Goal: Task Accomplishment & Management: Manage account settings

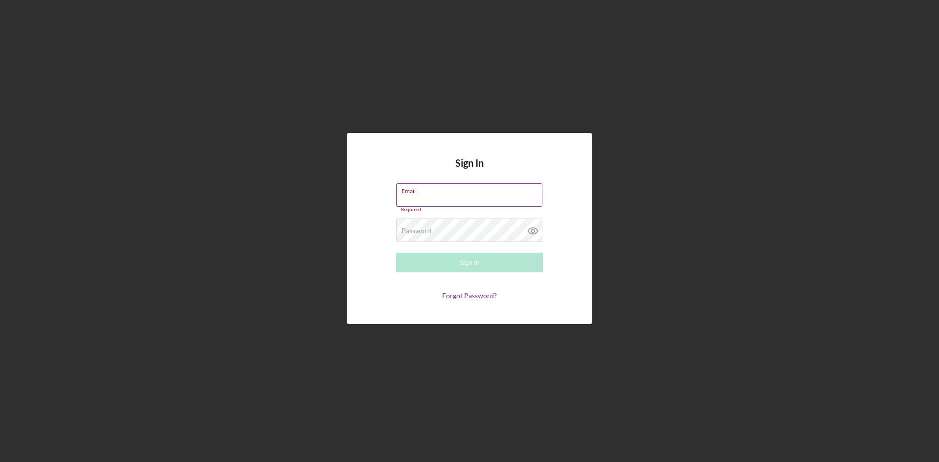
type input "[EMAIL_ADDRESS][DOMAIN_NAME]"
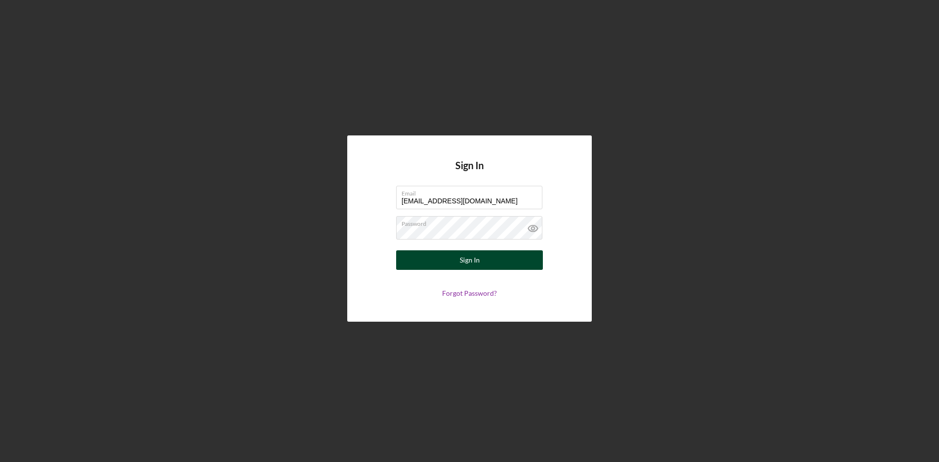
click at [457, 261] on button "Sign In" at bounding box center [469, 260] width 147 height 20
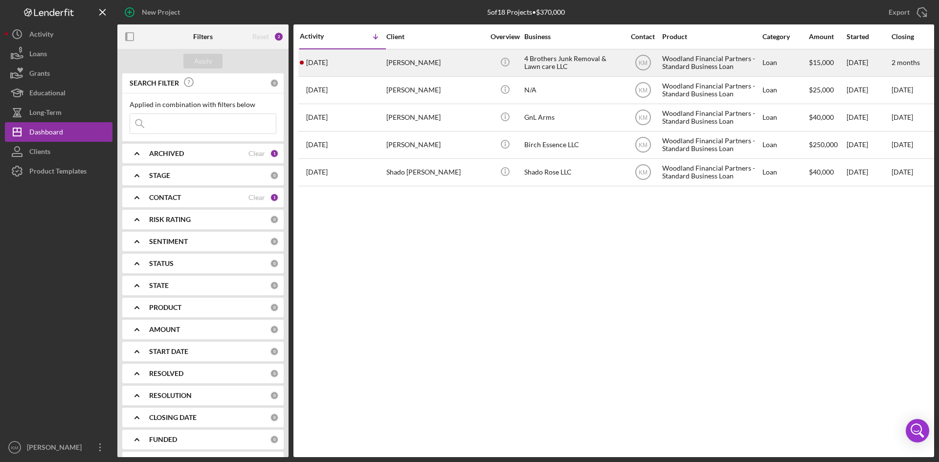
click at [387, 71] on div "[PERSON_NAME]" at bounding box center [435, 63] width 98 height 26
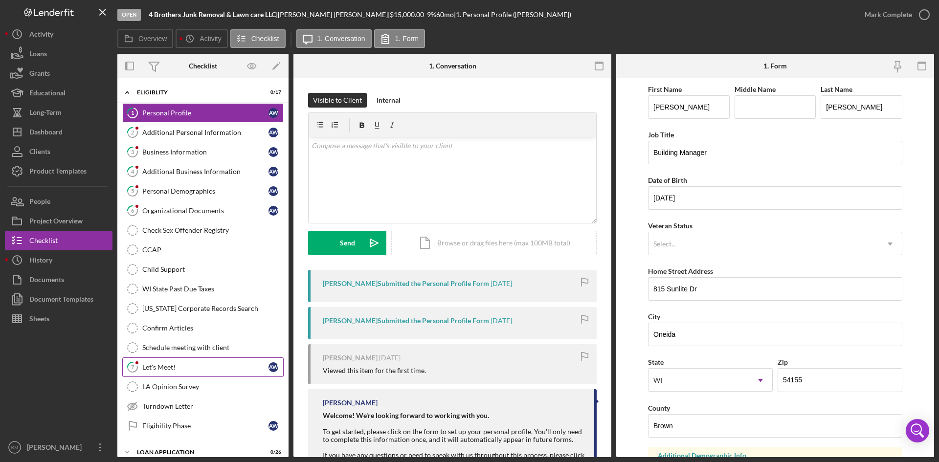
click at [167, 363] on div "Let's Meet!" at bounding box center [205, 367] width 126 height 8
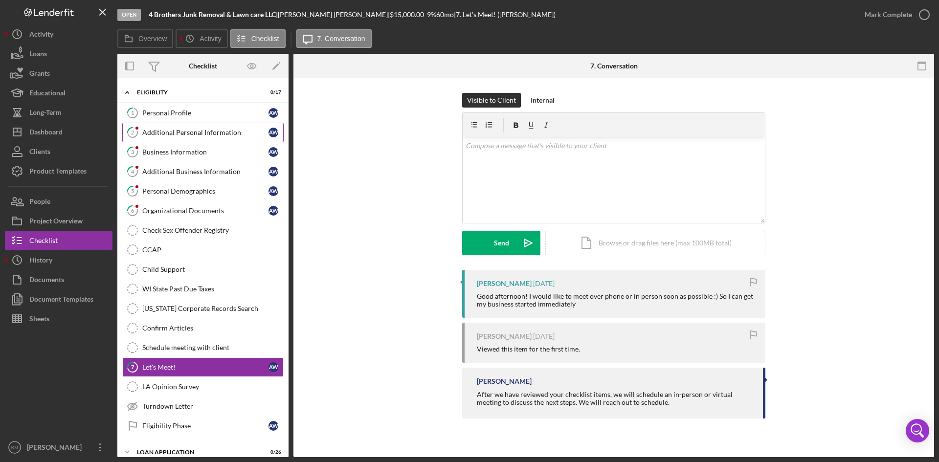
click at [146, 129] on div "Additional Personal Information" at bounding box center [205, 133] width 126 height 8
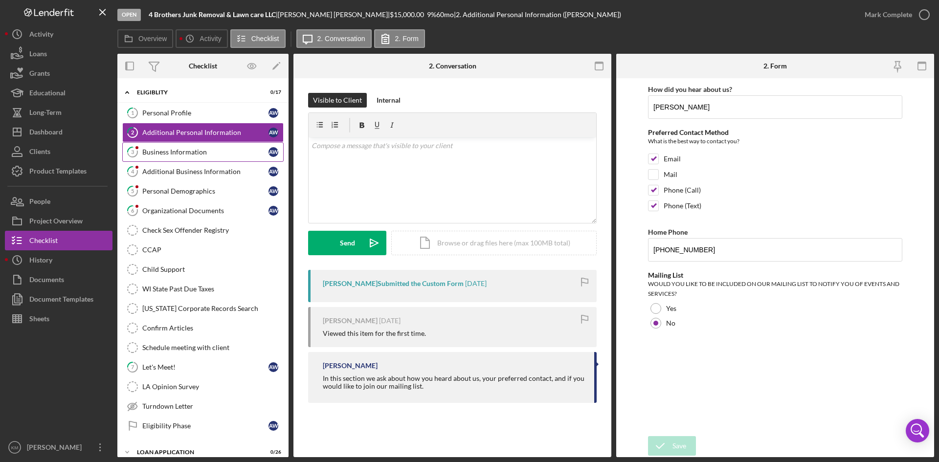
click at [157, 158] on link "3 Business Information A W" at bounding box center [202, 152] width 161 height 20
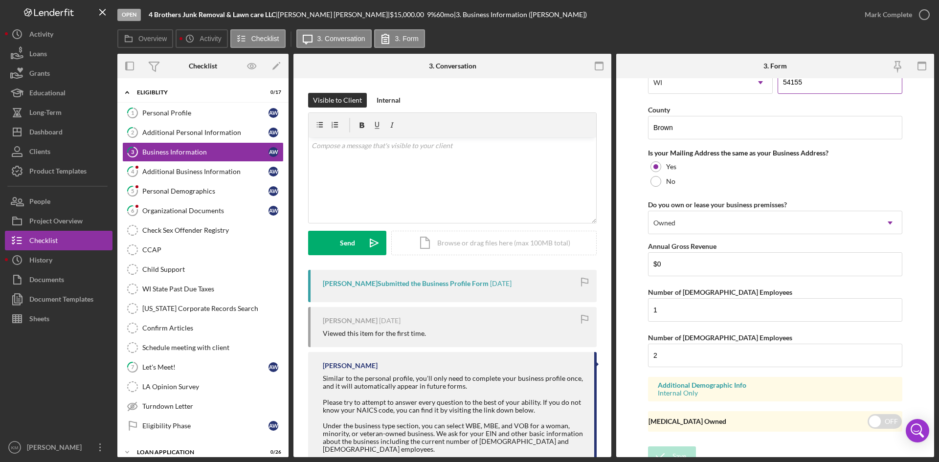
scroll to position [707, 0]
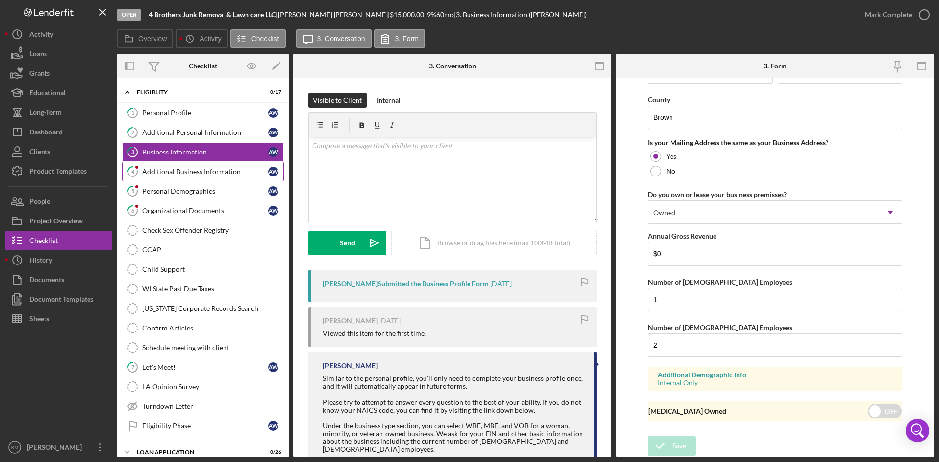
click at [169, 171] on div "Additional Business Information" at bounding box center [205, 172] width 126 height 8
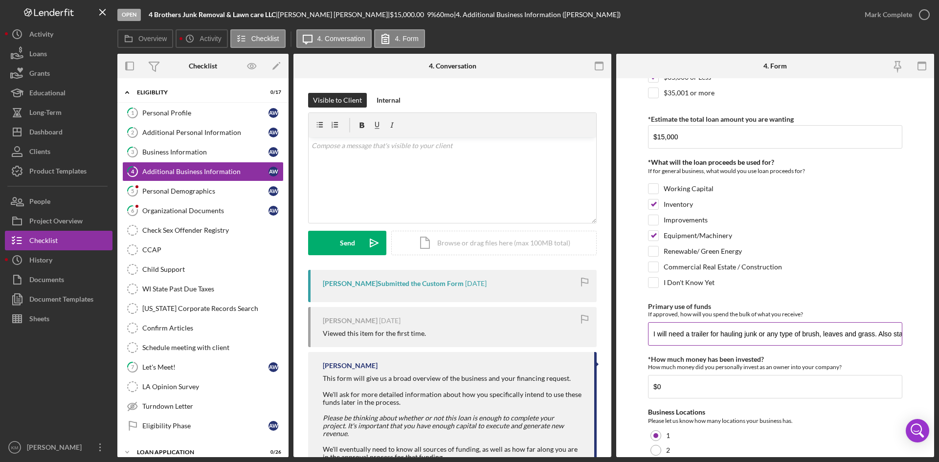
scroll to position [196, 0]
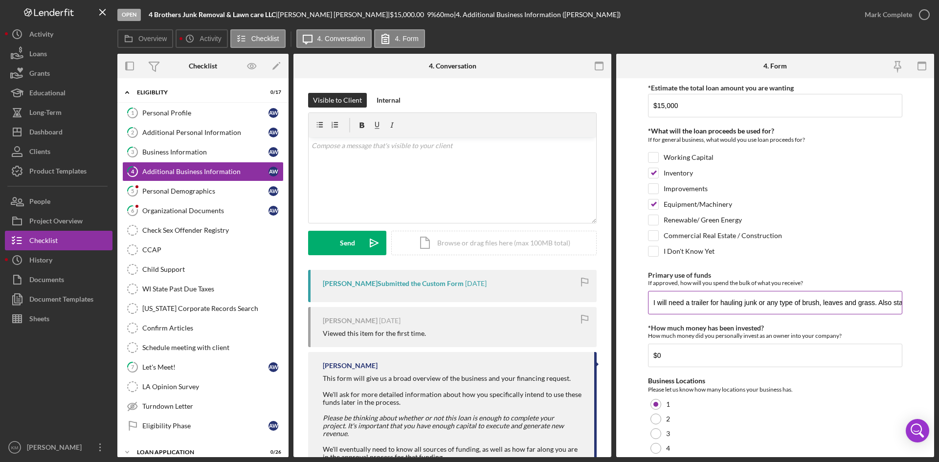
drag, startPoint x: 764, startPoint y: 311, endPoint x: 767, endPoint y: 306, distance: 5.7
click at [764, 310] on input "I will need a trailer for hauling junk or any type of brush, leaves and grass. …" at bounding box center [775, 302] width 254 height 23
click at [871, 179] on div "Inventory" at bounding box center [775, 176] width 254 height 16
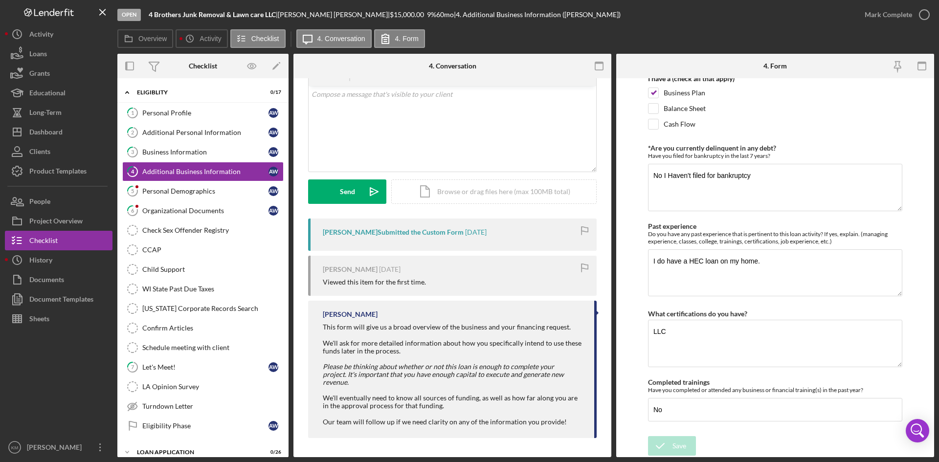
scroll to position [52, 0]
click at [195, 195] on div "Personal Demographics" at bounding box center [205, 191] width 126 height 8
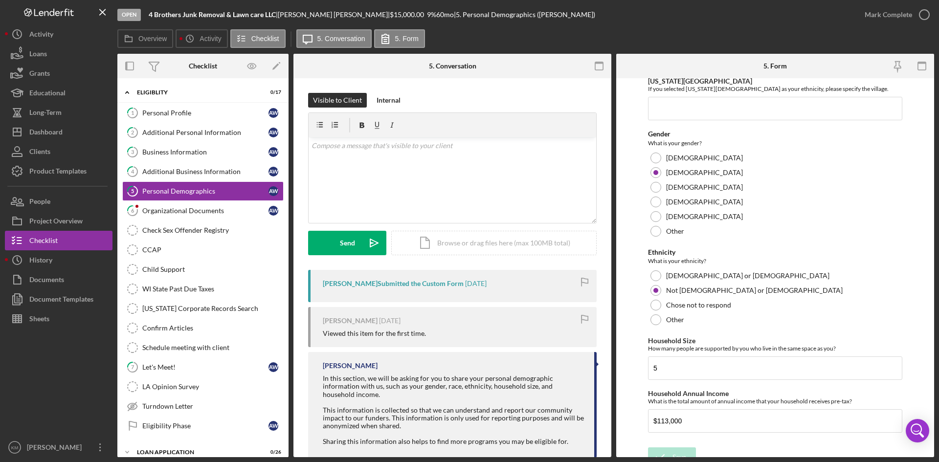
scroll to position [324, 0]
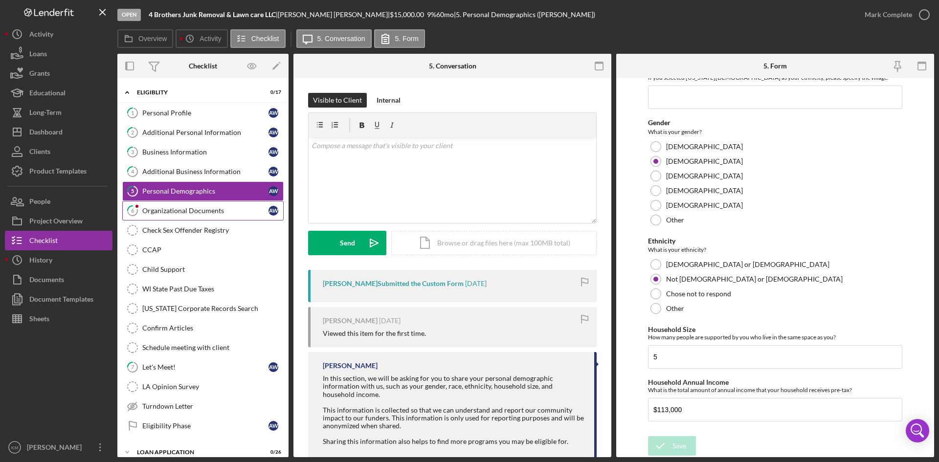
click at [195, 208] on div "Organizational Documents" at bounding box center [205, 211] width 126 height 8
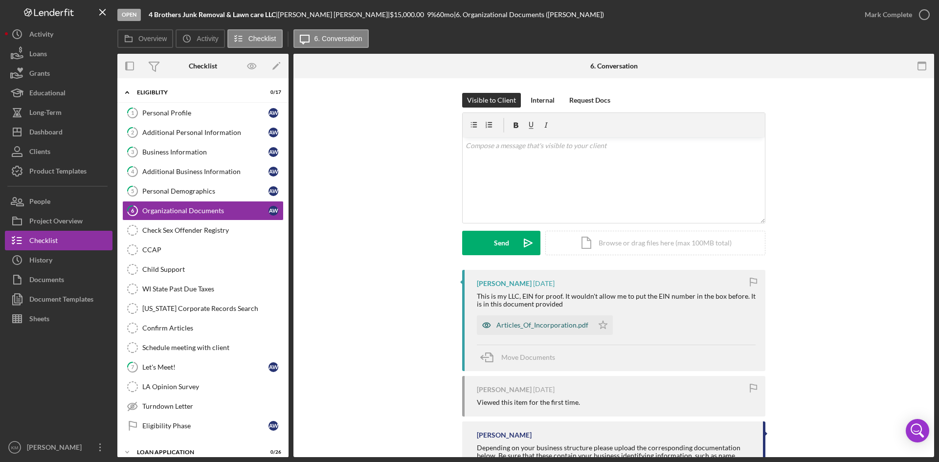
click at [527, 328] on div "Articles_Of_Incorporation.pdf" at bounding box center [542, 325] width 92 height 8
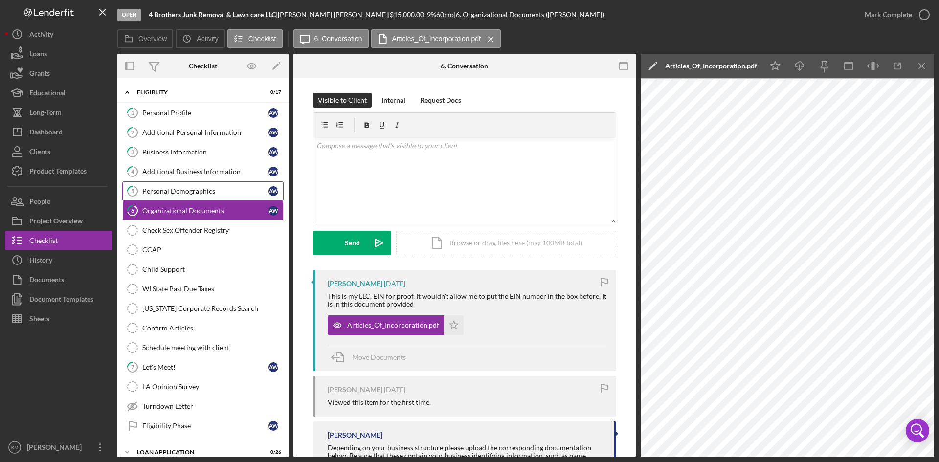
click at [204, 187] on div "Personal Demographics" at bounding box center [205, 191] width 126 height 8
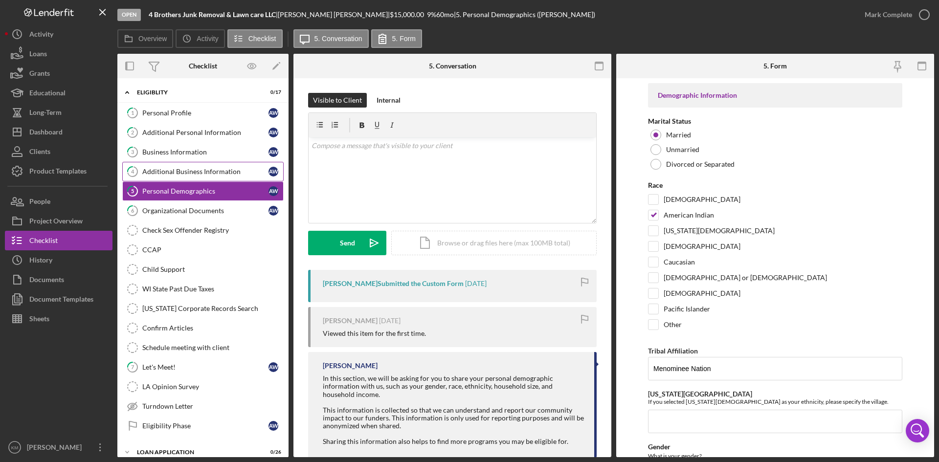
click at [216, 171] on div "Additional Business Information" at bounding box center [205, 172] width 126 height 8
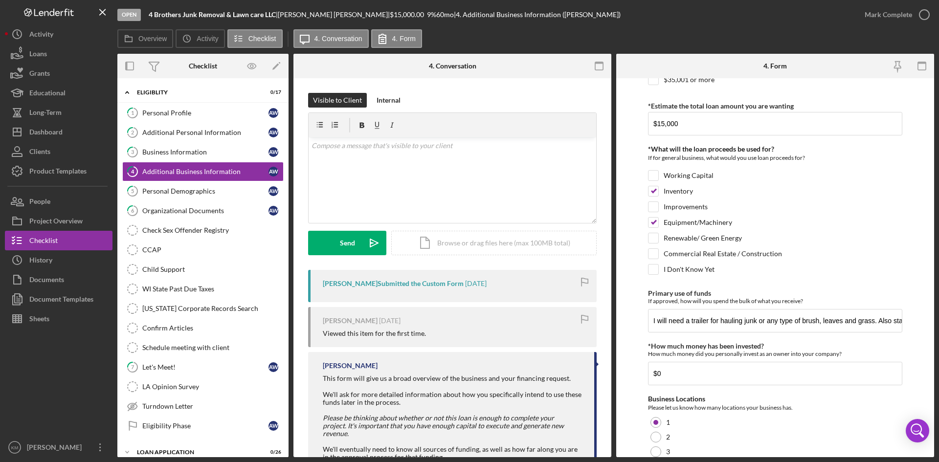
scroll to position [196, 0]
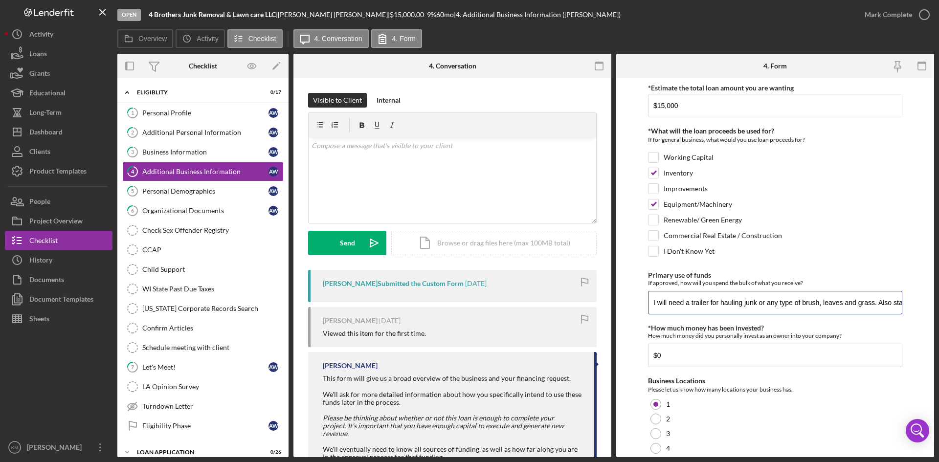
drag, startPoint x: 880, startPoint y: 305, endPoint x: 938, endPoint y: 253, distance: 78.6
click at [885, 306] on input "I will need a trailer for hauling junk or any type of brush, leaves and grass. …" at bounding box center [775, 302] width 254 height 23
click at [46, 132] on div "Dashboard" at bounding box center [45, 133] width 33 height 22
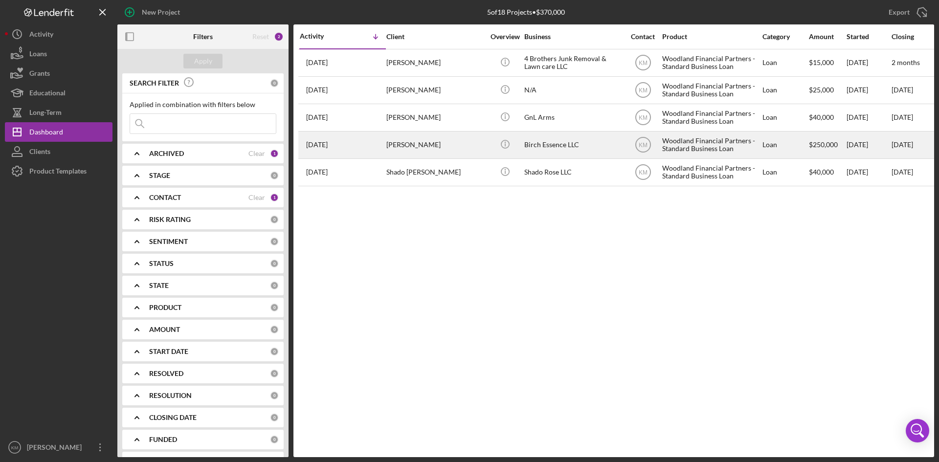
click at [443, 146] on div "[PERSON_NAME]" at bounding box center [435, 145] width 98 height 26
